Goal: Task Accomplishment & Management: Use online tool/utility

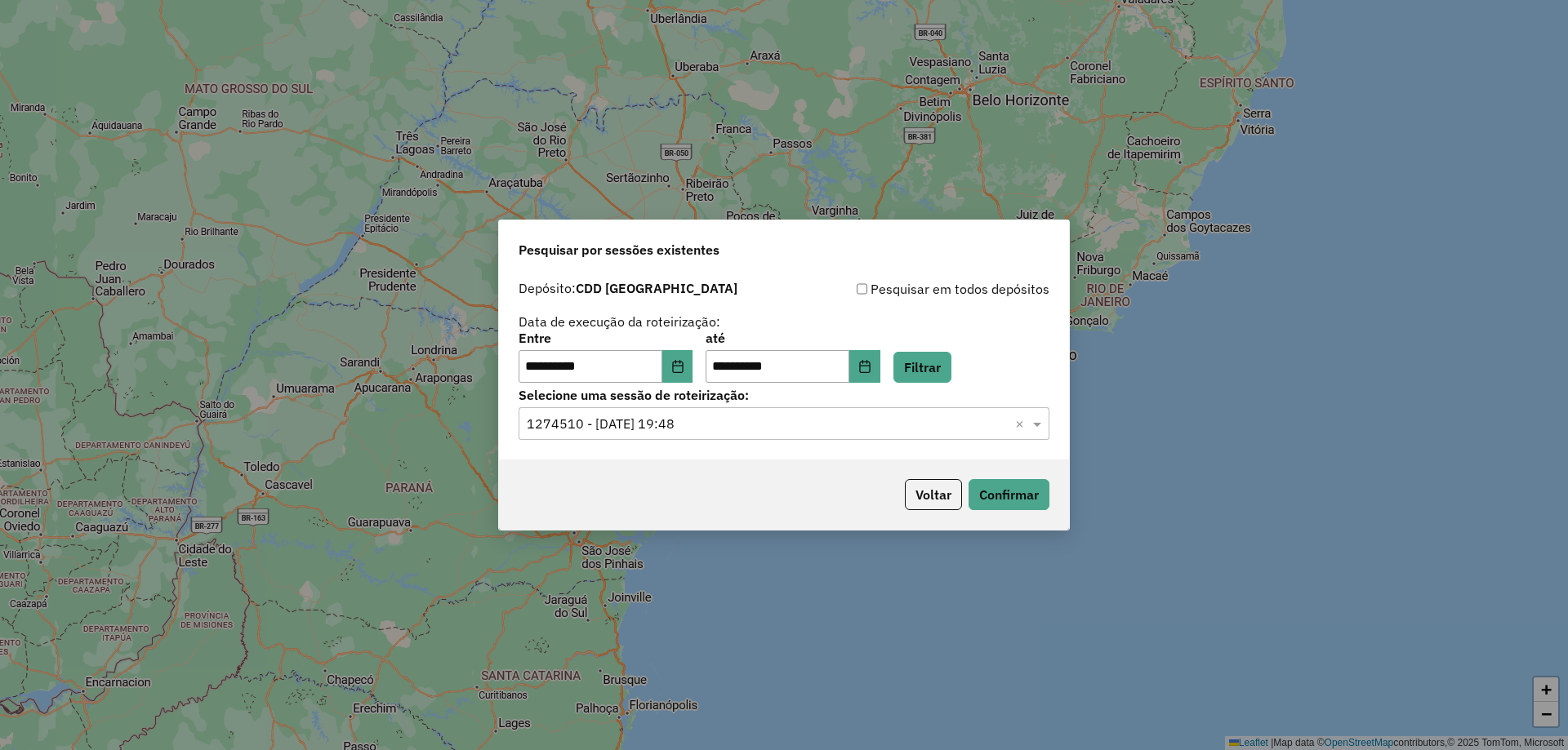
click at [882, 449] on div "**********" at bounding box center [784, 366] width 570 height 187
click at [879, 434] on div "Selecione uma sessão × 1274510 - 12/09/2025 19:48 ×" at bounding box center [784, 424] width 531 height 33
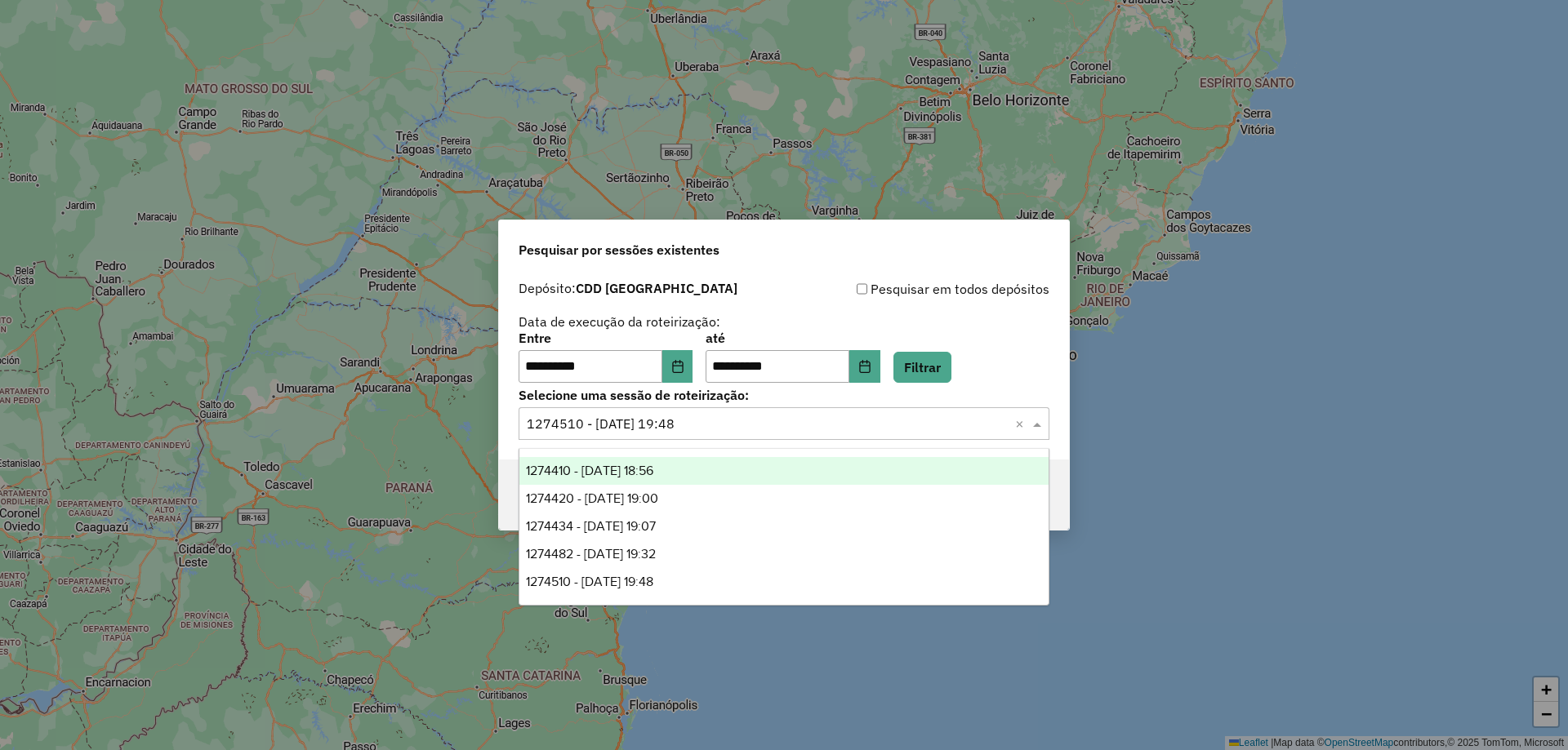
click at [625, 464] on span "1274410 - 12/09/2025 18:56" at bounding box center [590, 470] width 127 height 14
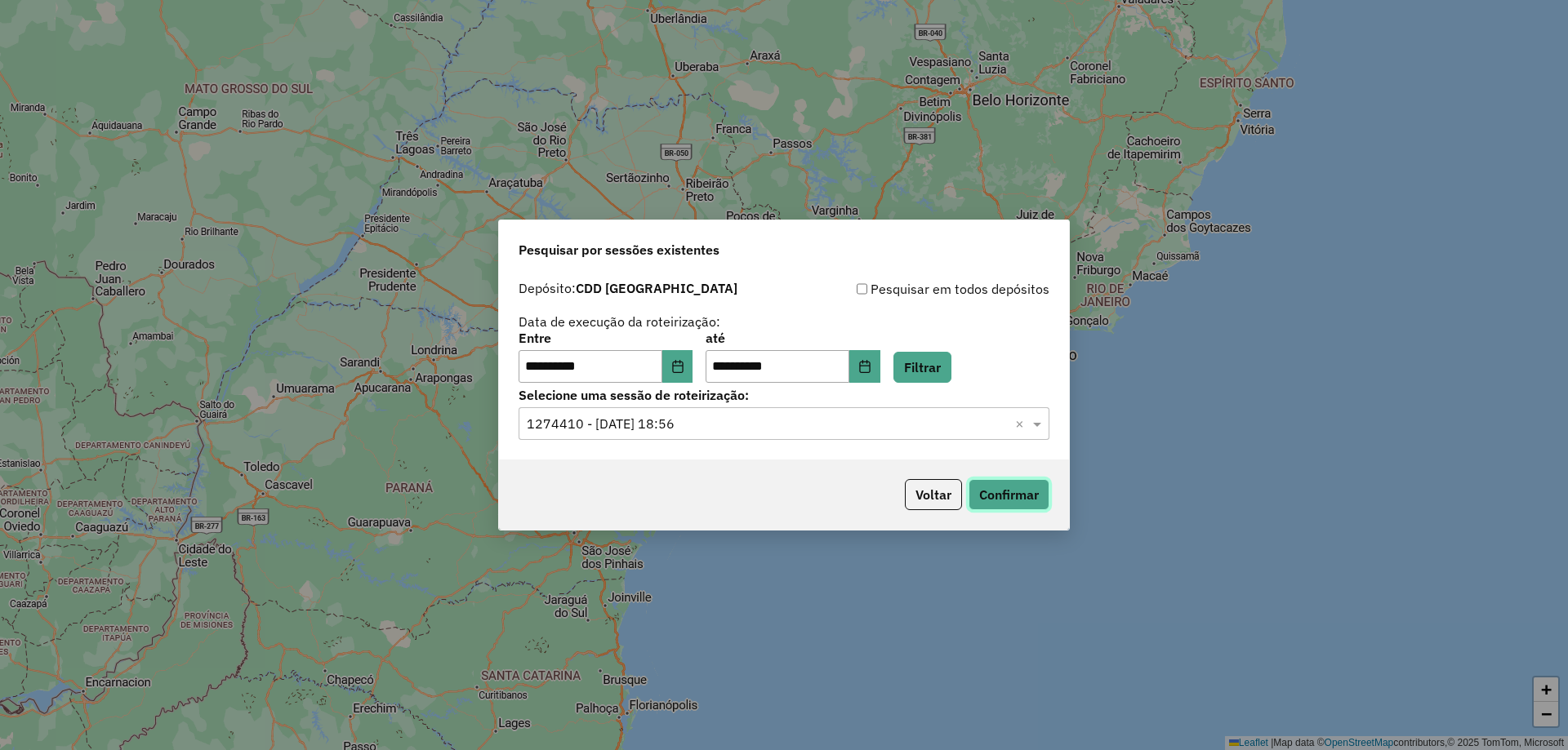
click at [1028, 486] on button "Confirmar" at bounding box center [1009, 495] width 81 height 31
click at [1024, 487] on button "Confirmar" at bounding box center [1009, 495] width 81 height 31
click at [1016, 493] on button "Confirmar" at bounding box center [1009, 495] width 81 height 31
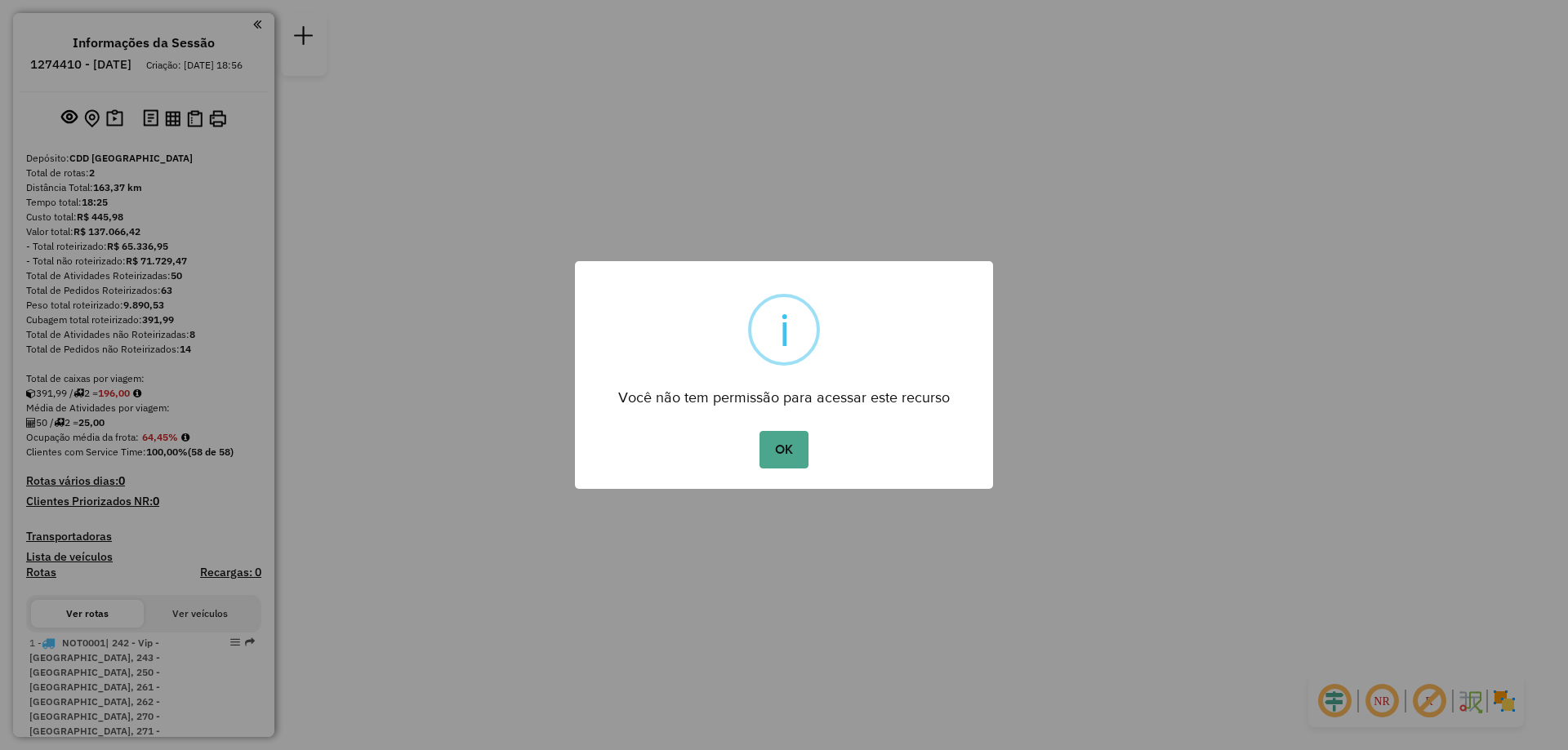
click at [759, 431] on button "OK" at bounding box center [783, 449] width 48 height 37
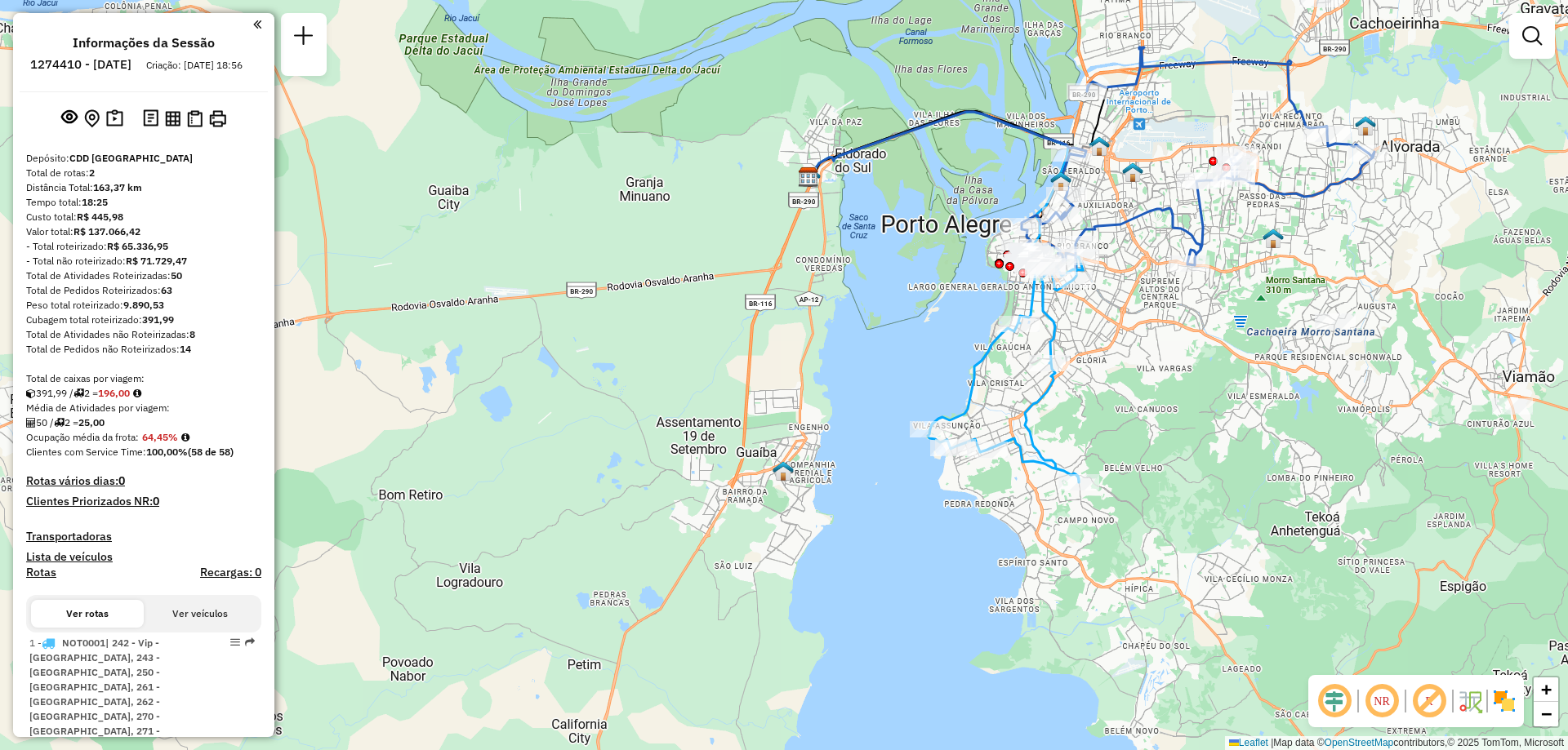
drag, startPoint x: 1073, startPoint y: 355, endPoint x: 1152, endPoint y: 337, distance: 81.0
click at [1158, 337] on div "Janela de atendimento Grade de atendimento Capacidade Transportadoras Veículos …" at bounding box center [784, 375] width 1568 height 750
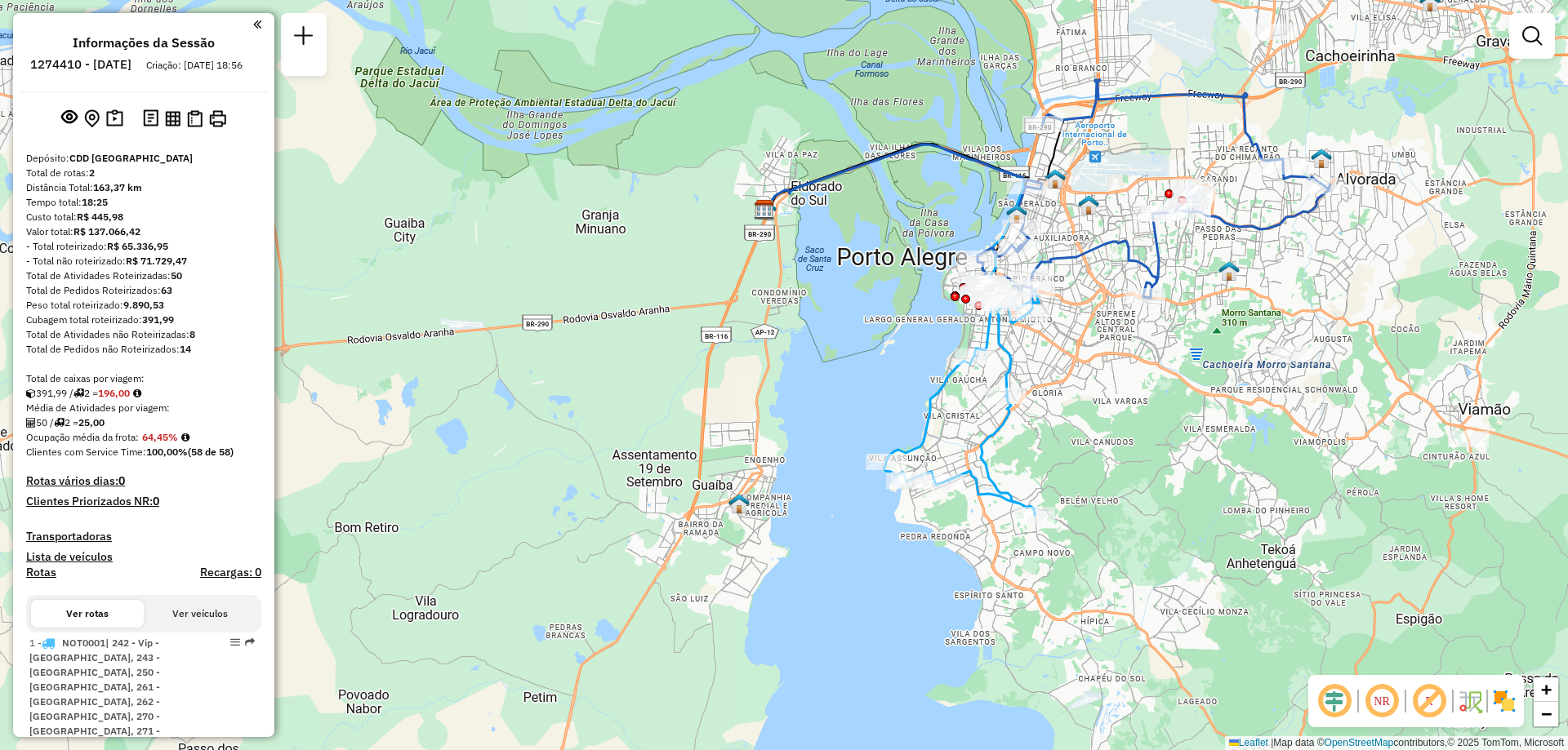
drag, startPoint x: 1264, startPoint y: 295, endPoint x: 1231, endPoint y: 357, distance: 70.2
click at [1231, 357] on div "Janela de atendimento Grade de atendimento Capacidade Transportadoras Veículos …" at bounding box center [784, 375] width 1568 height 750
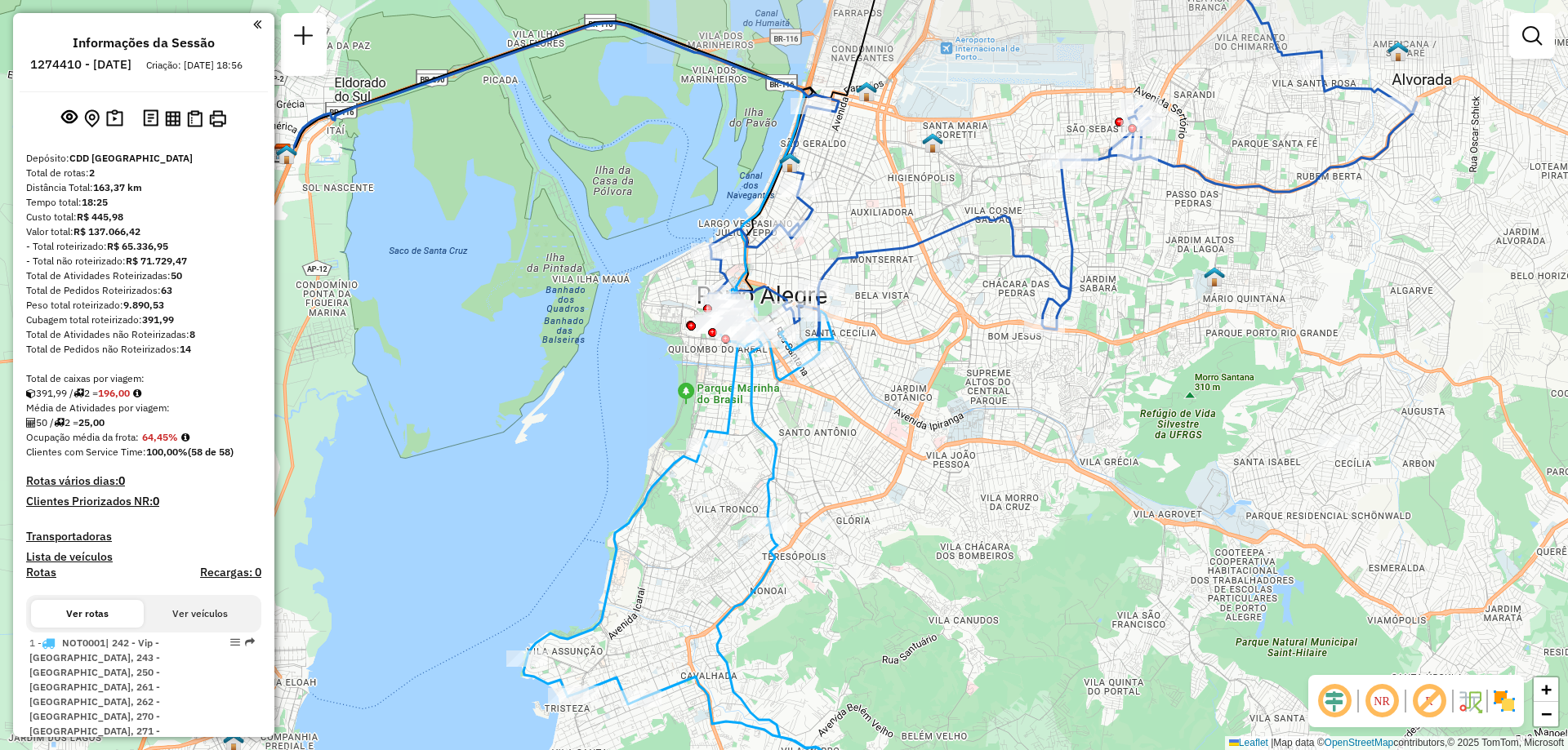
drag, startPoint x: 1270, startPoint y: 237, endPoint x: 1274, endPoint y: 306, distance: 69.1
click at [1274, 306] on div "Janela de atendimento Grade de atendimento Capacidade Transportadoras Veículos …" at bounding box center [784, 375] width 1568 height 750
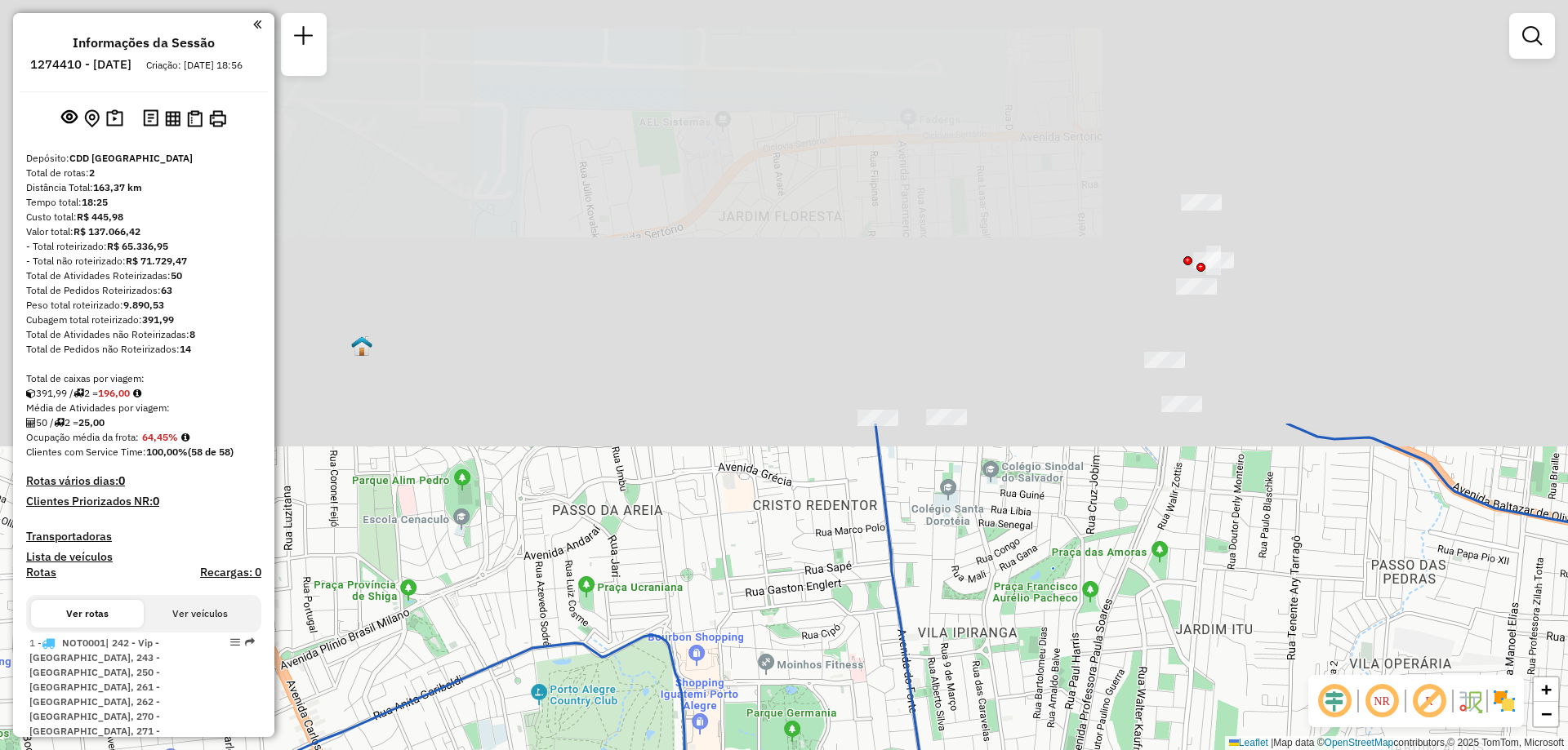
drag, startPoint x: 1106, startPoint y: 127, endPoint x: 1106, endPoint y: 629, distance: 502.0
click at [1106, 629] on div "Janela de atendimento Grade de atendimento Capacidade Transportadoras Veículos …" at bounding box center [784, 375] width 1568 height 750
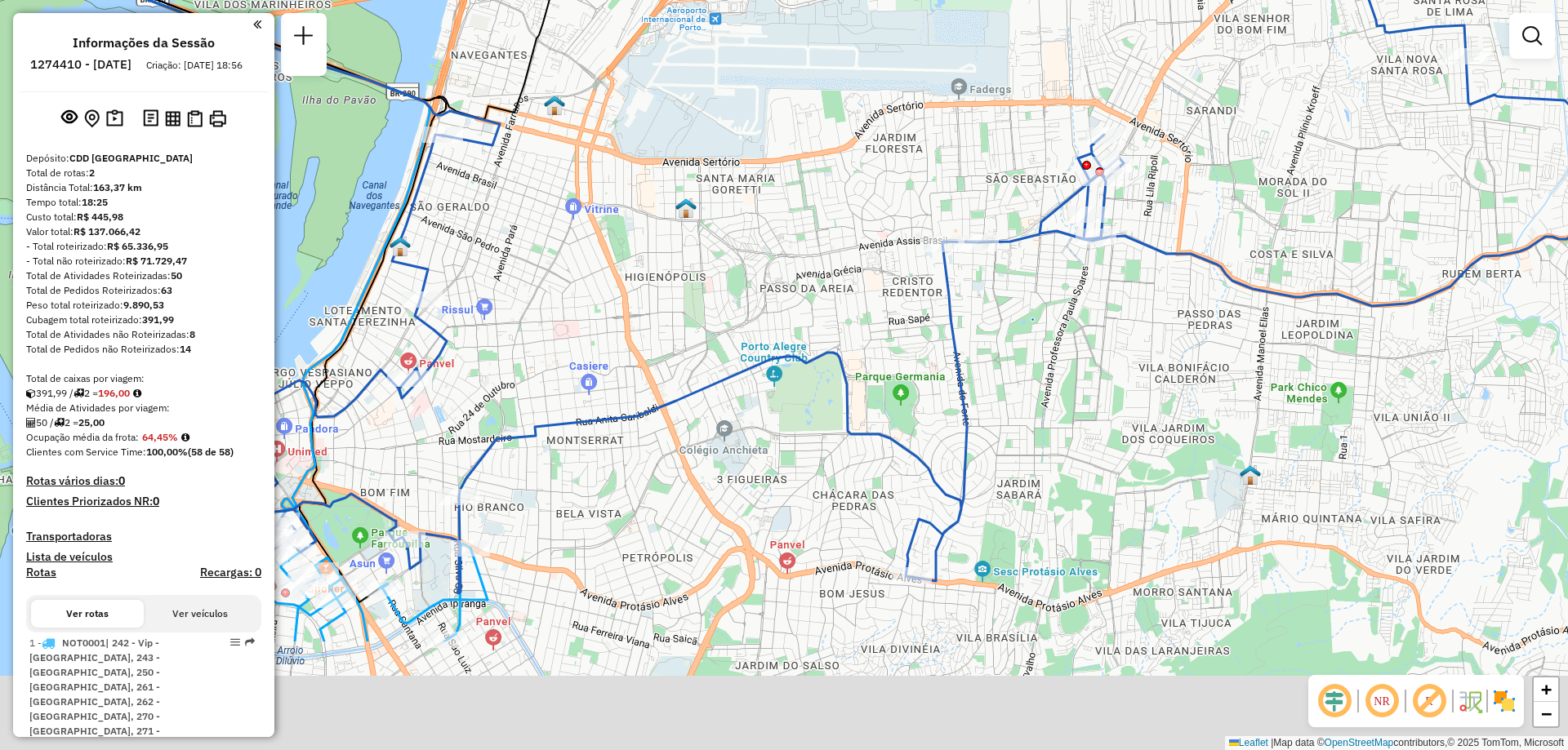
drag, startPoint x: 1127, startPoint y: 548, endPoint x: 1086, endPoint y: 358, distance: 194.4
click at [1090, 364] on div "Janela de atendimento Grade de atendimento Capacidade Transportadoras Veículos …" at bounding box center [784, 375] width 1568 height 750
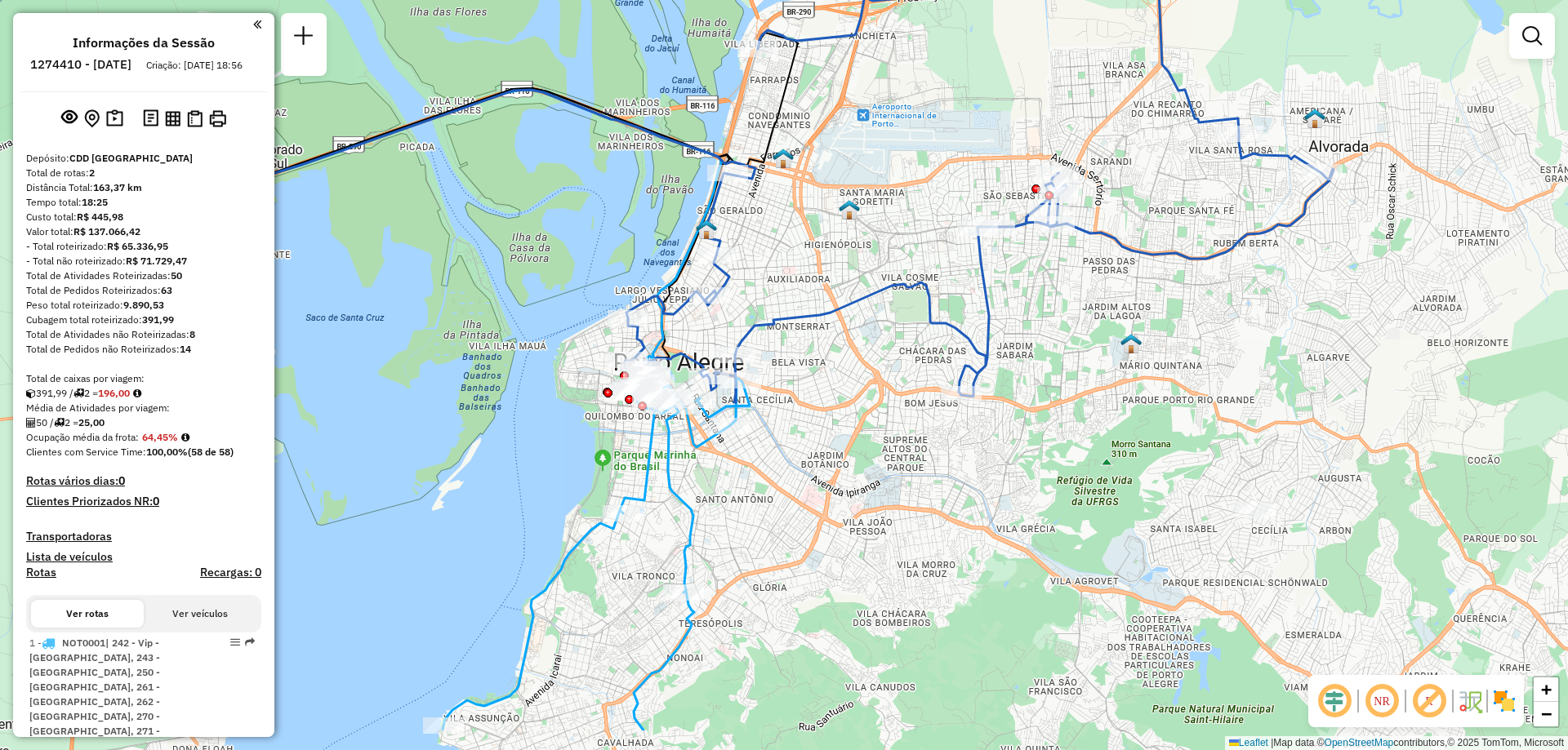
drag, startPoint x: 1162, startPoint y: 490, endPoint x: 1060, endPoint y: 377, distance: 152.2
click at [1082, 386] on div "Janela de atendimento Grade de atendimento Capacidade Transportadoras Veículos …" at bounding box center [784, 375] width 1568 height 750
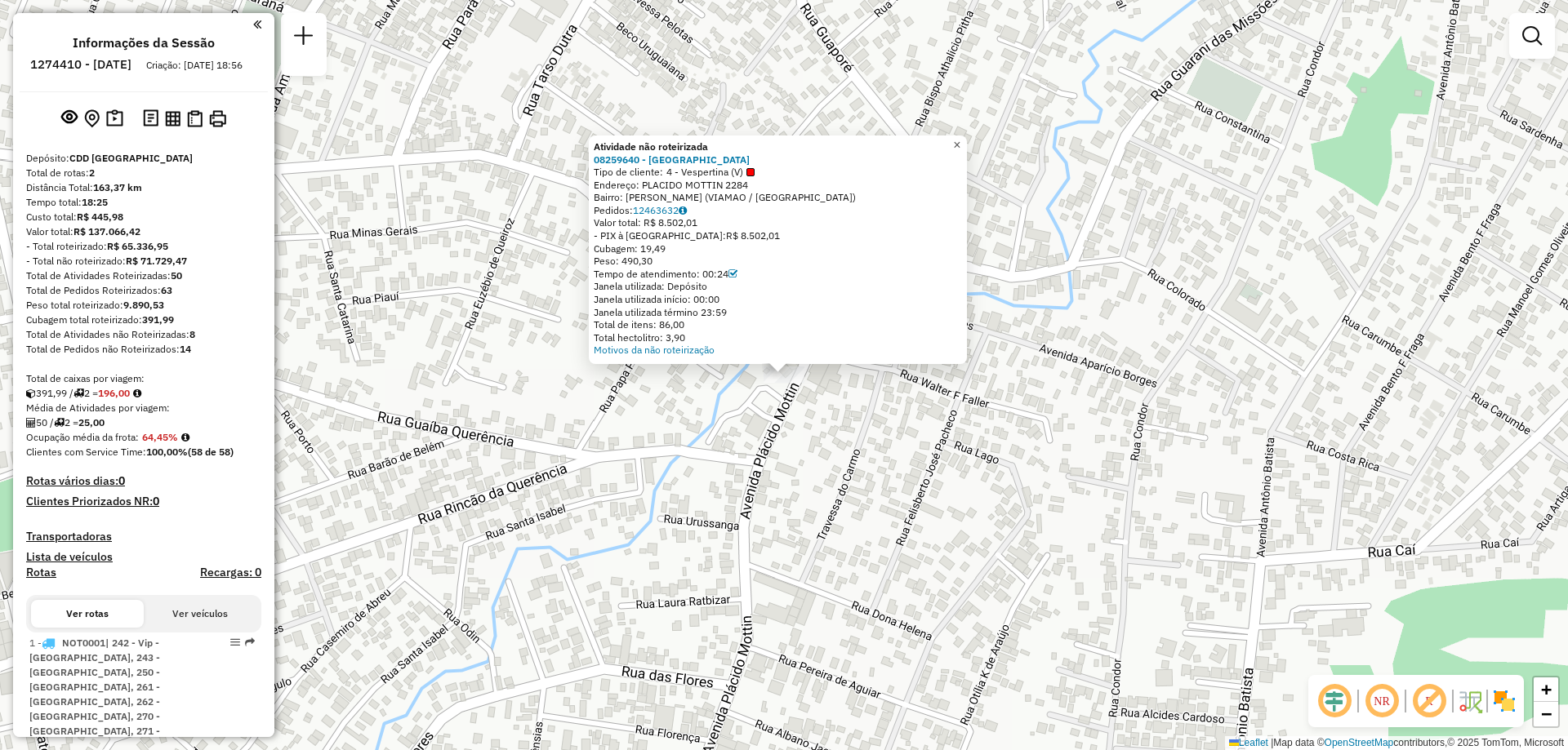
click at [960, 138] on span "×" at bounding box center [957, 145] width 7 height 14
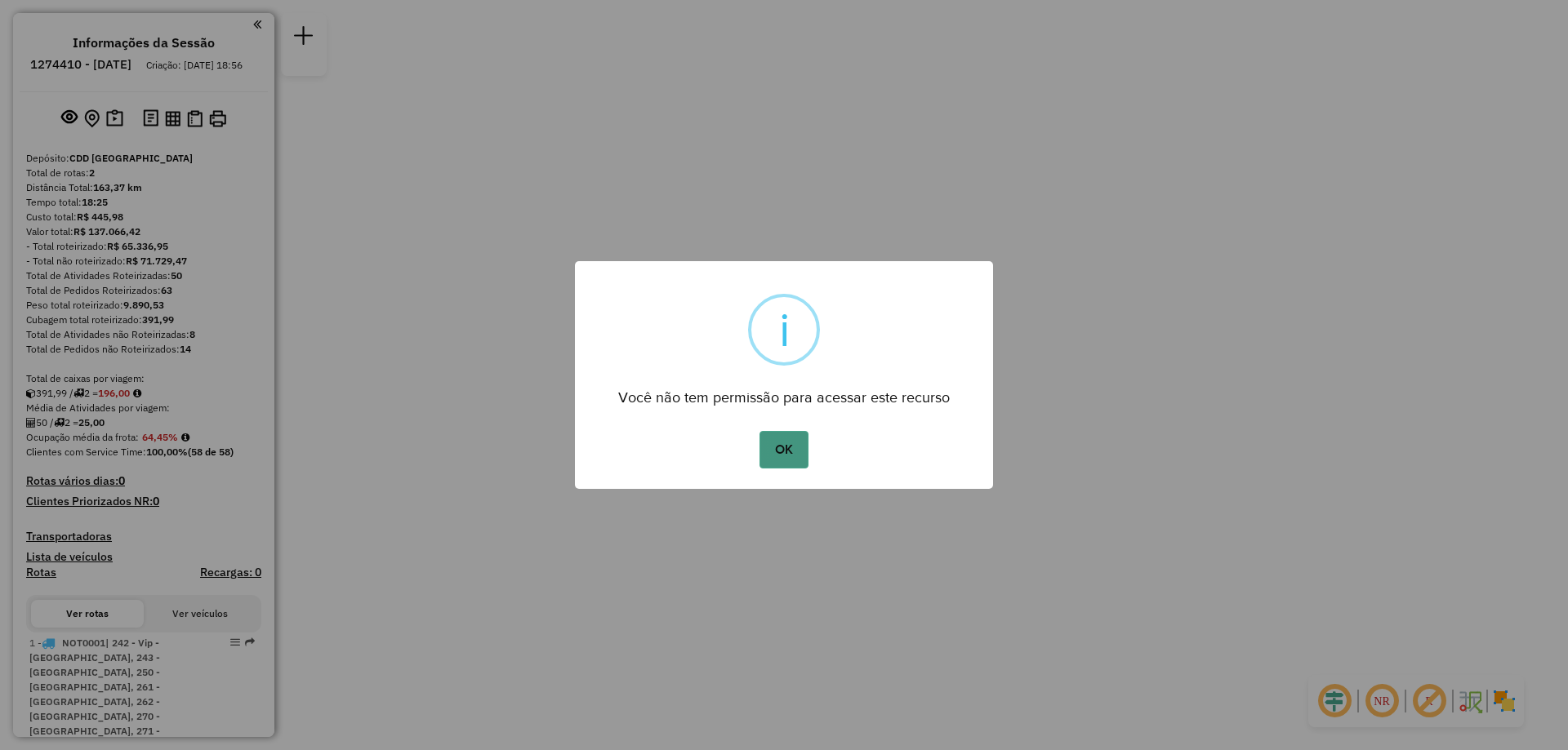
click at [795, 450] on button "OK" at bounding box center [783, 449] width 48 height 37
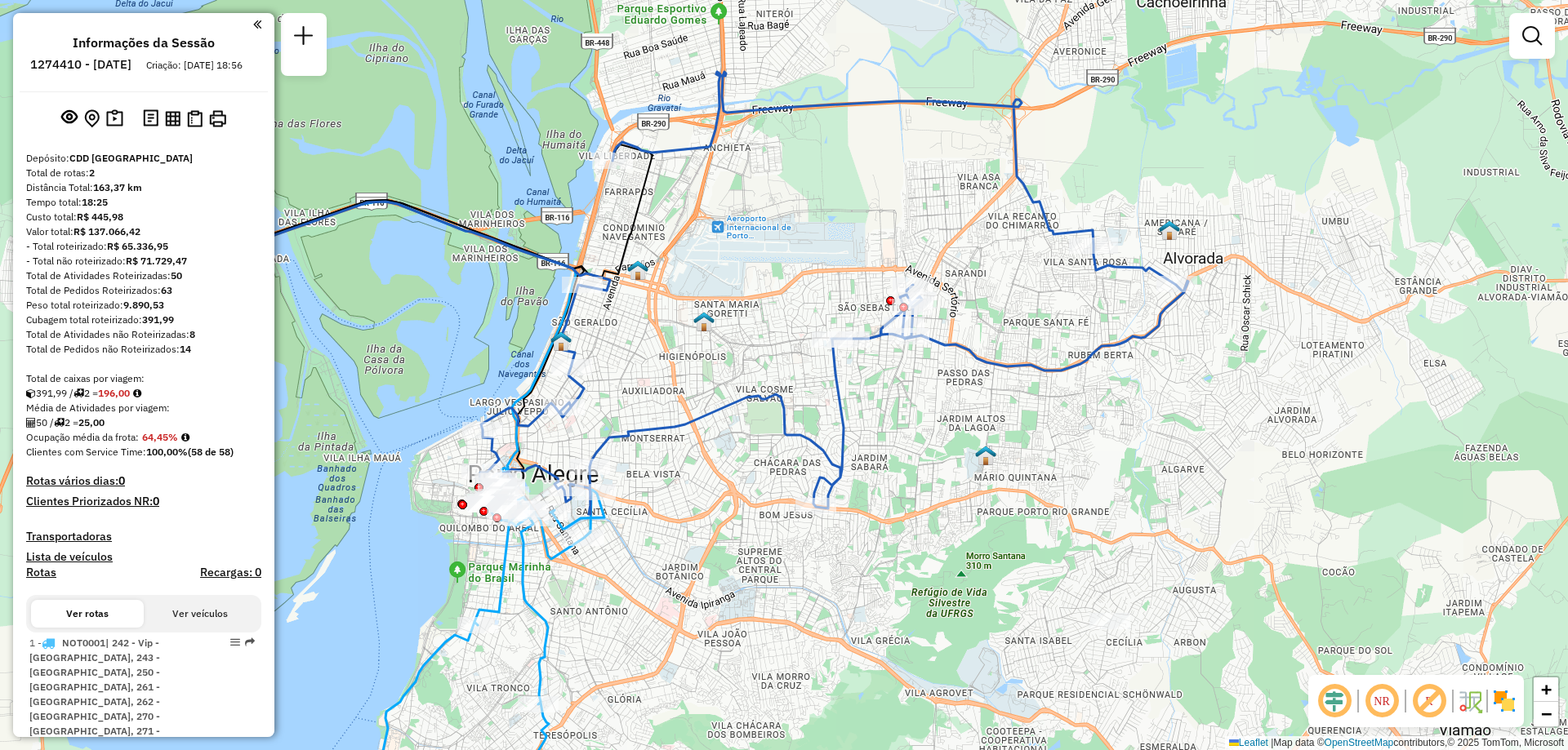
drag, startPoint x: 842, startPoint y: 439, endPoint x: 896, endPoint y: 434, distance: 54.2
click at [896, 434] on div "Janela de atendimento Grade de atendimento Capacidade Transportadoras Veículos …" at bounding box center [784, 375] width 1568 height 750
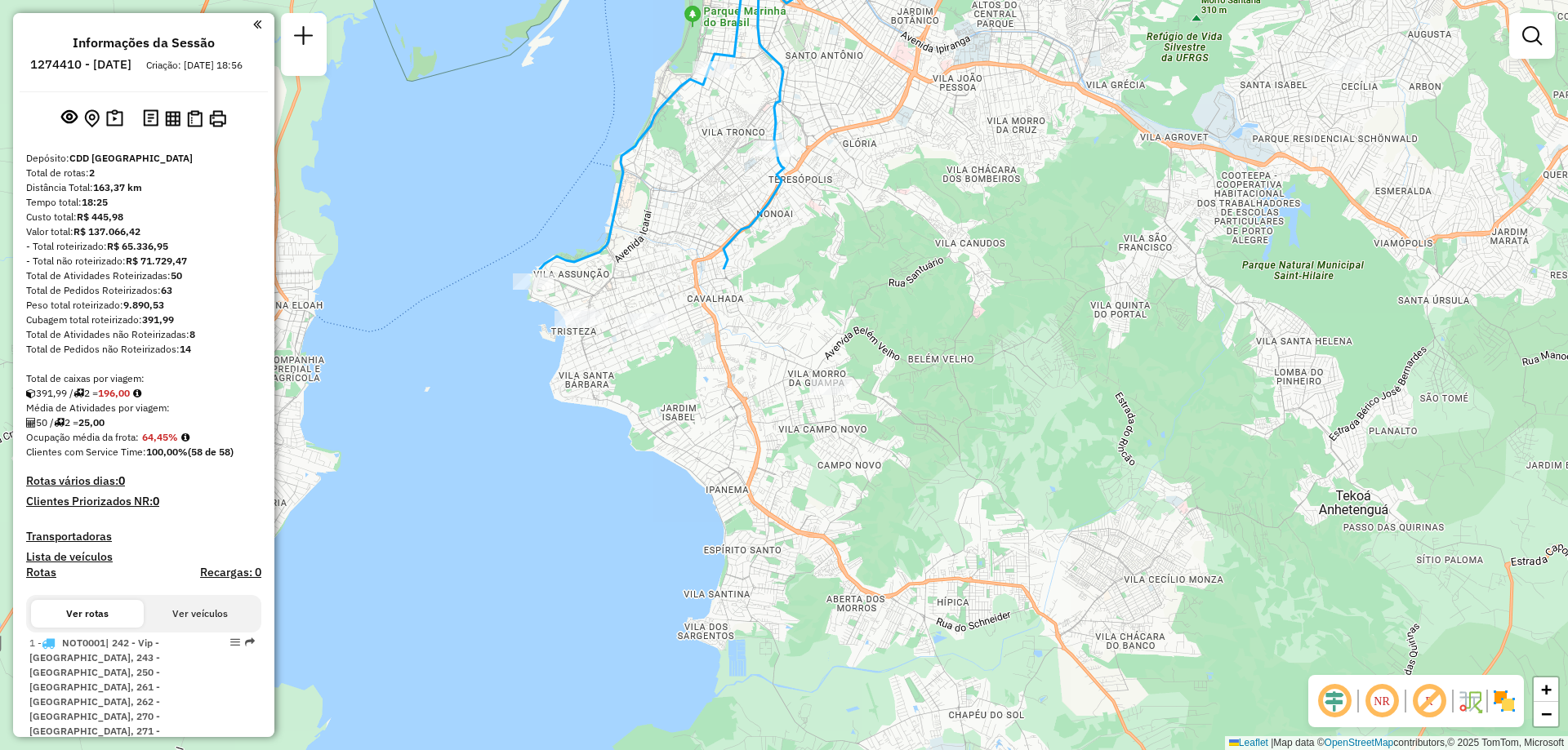
drag, startPoint x: 709, startPoint y: 653, endPoint x: 942, endPoint y: 116, distance: 585.4
click at [942, 116] on div "Janela de atendimento Grade de atendimento Capacidade Transportadoras Veículos …" at bounding box center [784, 375] width 1568 height 750
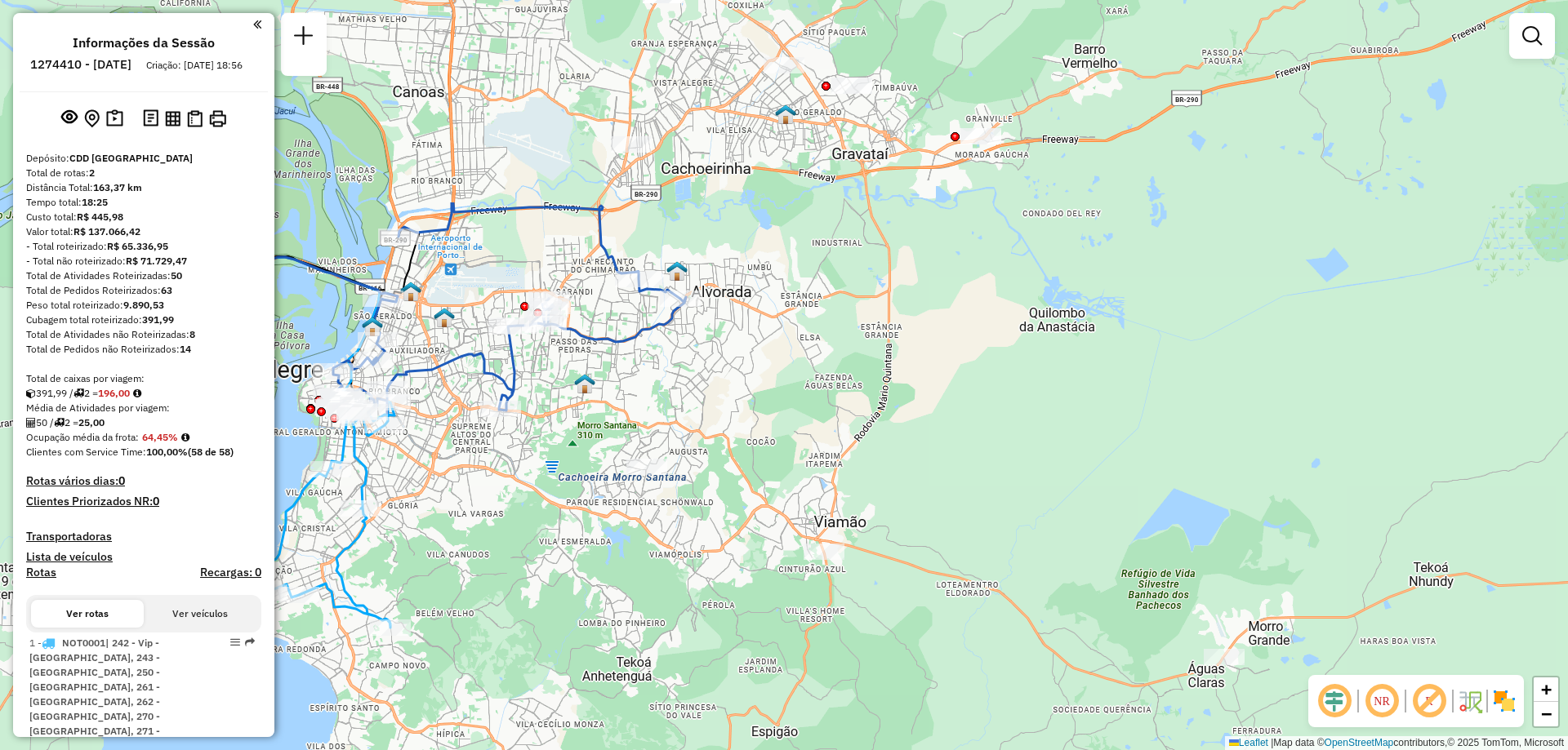
drag, startPoint x: 1321, startPoint y: 193, endPoint x: 886, endPoint y: 470, distance: 515.7
click at [886, 470] on div "Janela de atendimento Grade de atendimento Capacidade Transportadoras Veículos …" at bounding box center [784, 375] width 1568 height 750
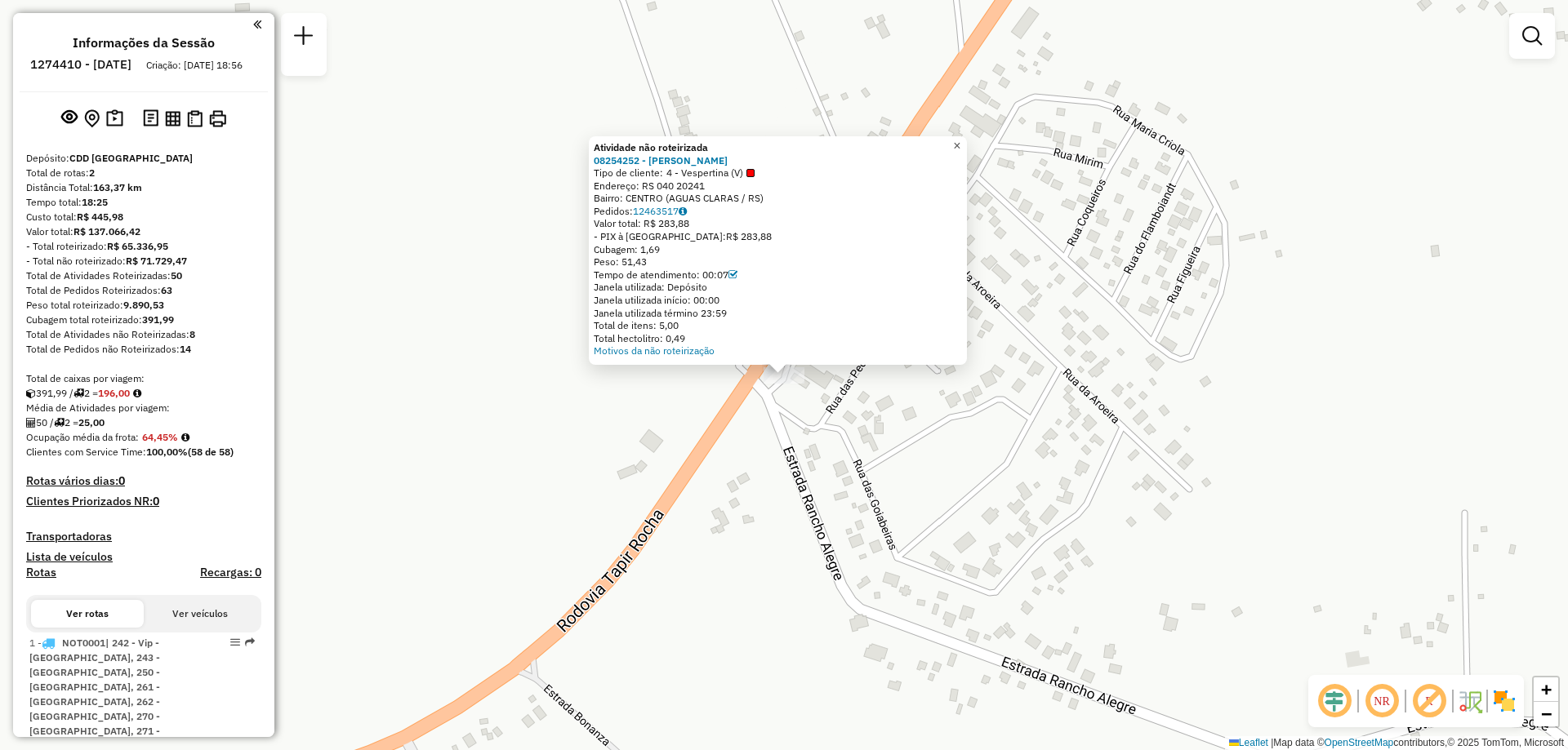
click at [960, 139] on span "×" at bounding box center [957, 145] width 7 height 14
